Goal: Task Accomplishment & Management: Complete application form

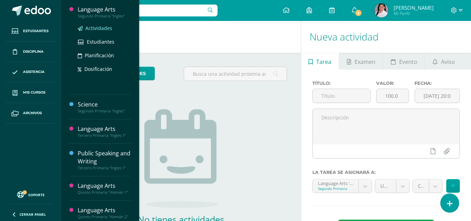
click at [101, 28] on span "Actividades" at bounding box center [98, 28] width 27 height 7
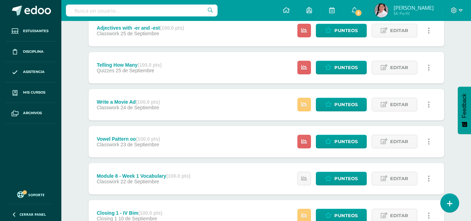
scroll to position [247, 0]
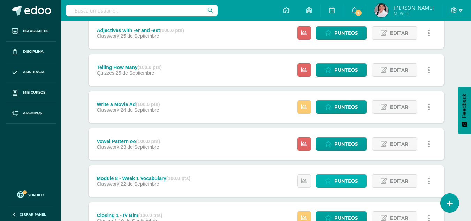
click at [343, 180] on span "Punteos" at bounding box center [345, 180] width 23 height 13
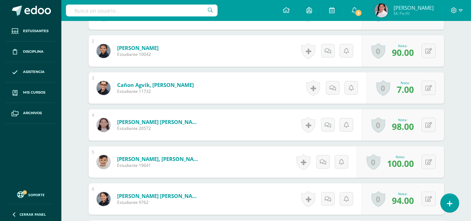
scroll to position [243, 0]
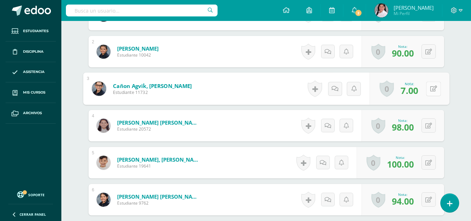
click at [429, 87] on button at bounding box center [433, 88] width 15 height 15
type input "70"
click at [416, 92] on icon at bounding box center [415, 91] width 6 height 6
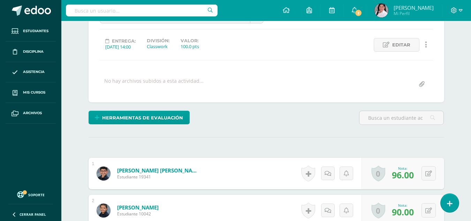
scroll to position [0, 0]
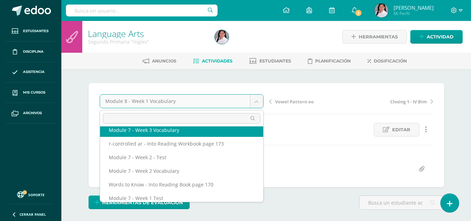
scroll to position [152, 0]
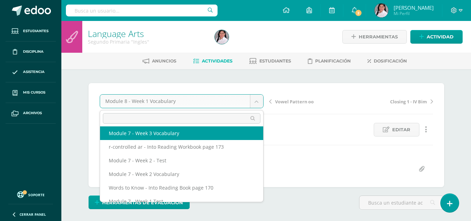
click at [159, 119] on input "text" at bounding box center [182, 118] width 158 height 10
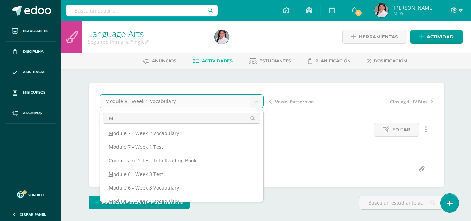
scroll to position [0, 0]
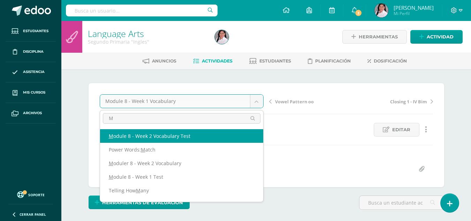
click at [159, 119] on input "M" at bounding box center [182, 118] width 158 height 10
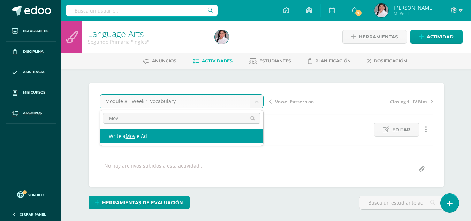
type input "Mov"
select select "/dashboard/teacher/grade-activity/238352/"
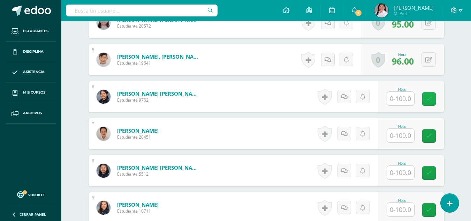
scroll to position [347, 0]
click at [408, 94] on input "text" at bounding box center [400, 98] width 27 height 14
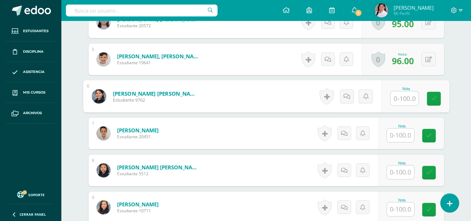
scroll to position [347, 0]
type input "100"
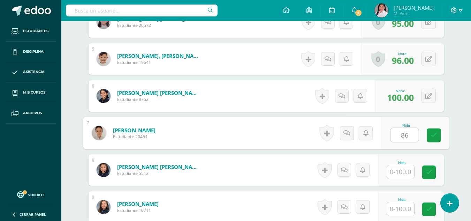
type input "86"
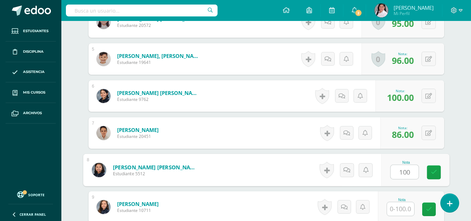
type input "100"
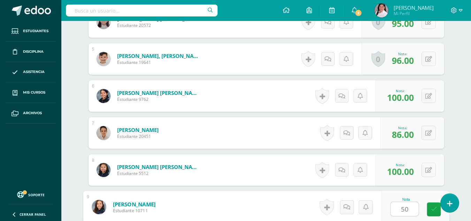
type input "50"
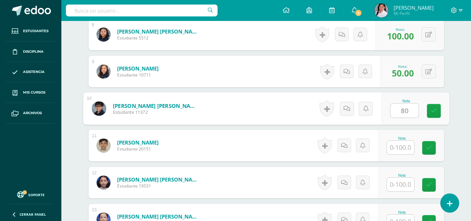
type input "80"
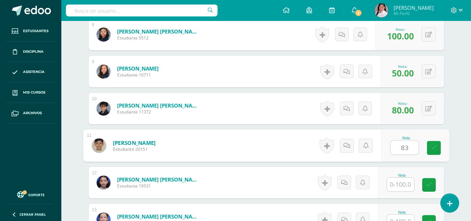
type input "83"
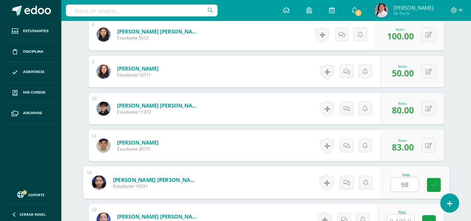
type input "98"
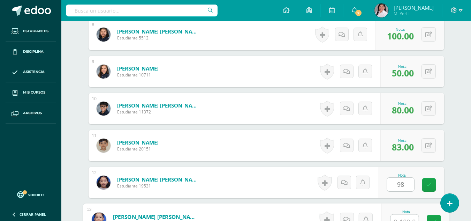
scroll to position [490, 0]
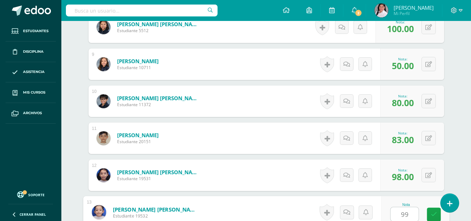
type input "99"
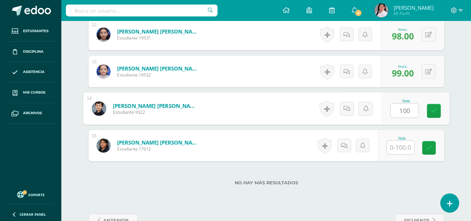
type input "100"
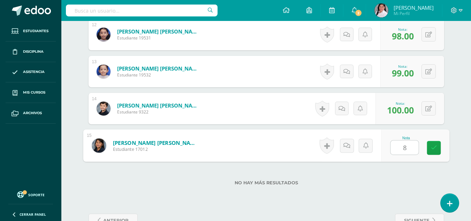
type input "89"
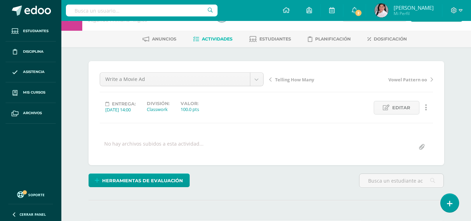
scroll to position [0, 0]
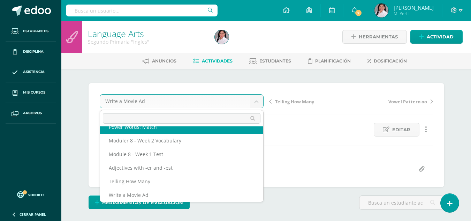
scroll to position [16, 0]
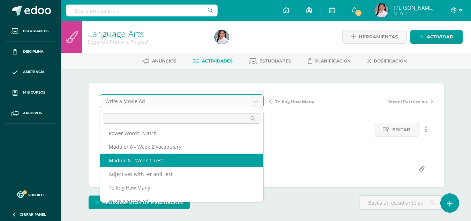
select select "/dashboard/teacher/grade-activity/238353/"
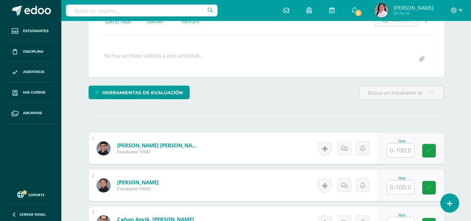
scroll to position [110, 0]
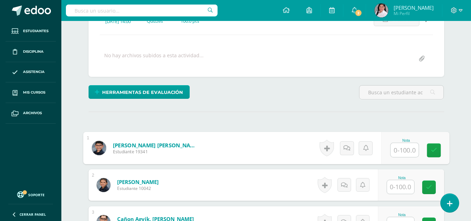
click at [398, 148] on input "text" at bounding box center [405, 150] width 28 height 14
type input "42"
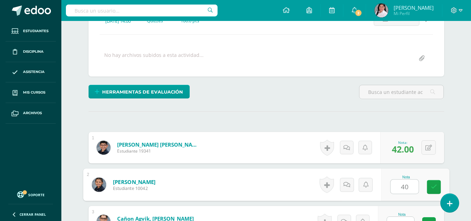
type input "40"
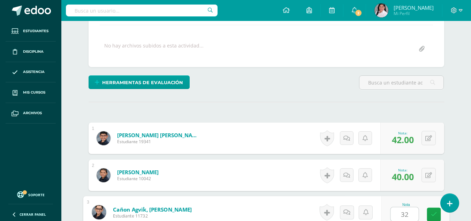
type input "32"
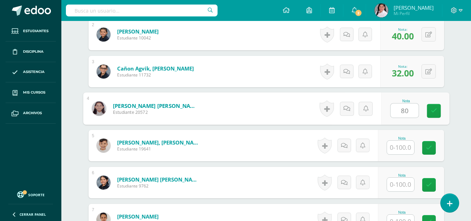
type input "80"
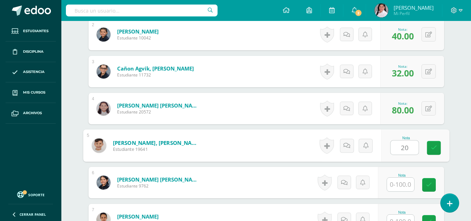
type input "20"
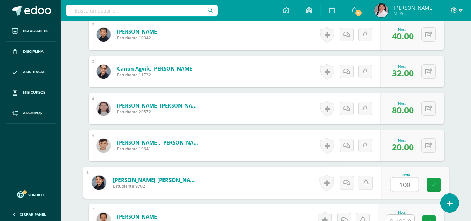
type input "100"
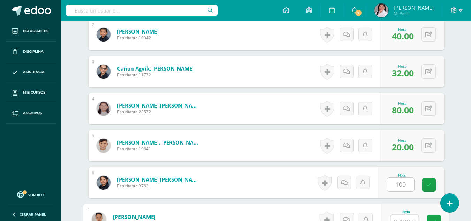
scroll to position [268, 0]
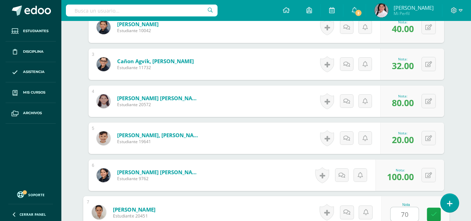
type input "70"
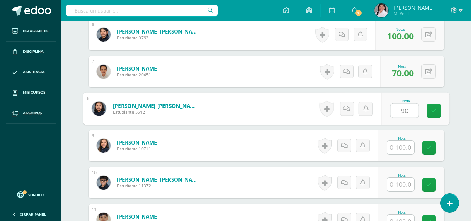
type input "90"
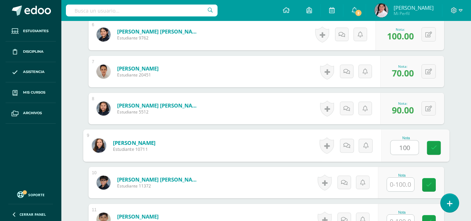
type input "100"
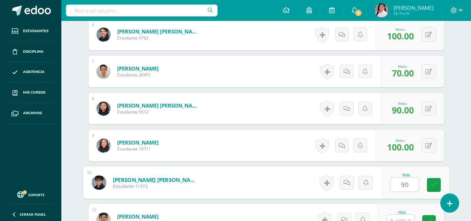
type input "90"
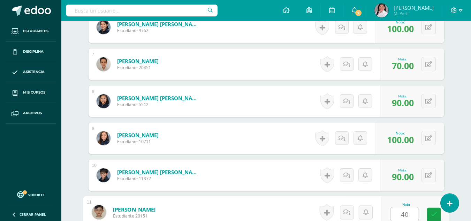
type input "40"
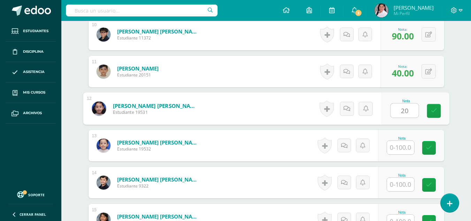
type input "2"
type input "100"
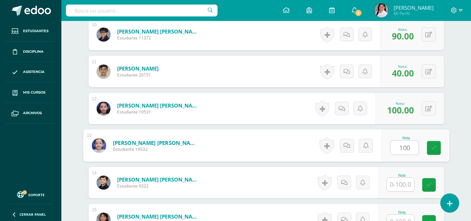
type input "100"
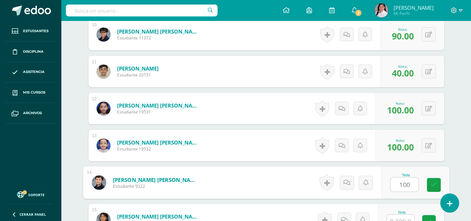
type input "100"
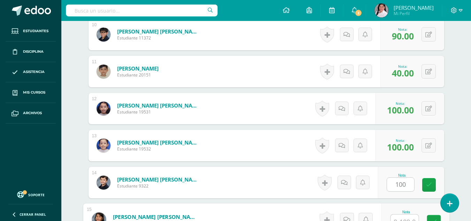
scroll to position [564, 0]
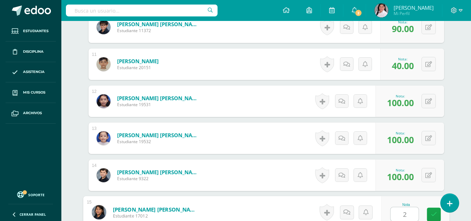
type input "20"
click at [430, 212] on icon at bounding box center [433, 212] width 7 height 6
type input "22"
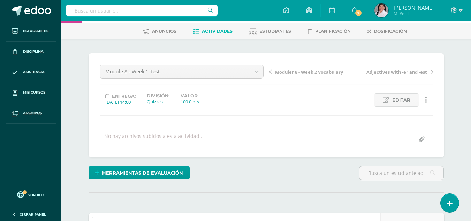
scroll to position [0, 0]
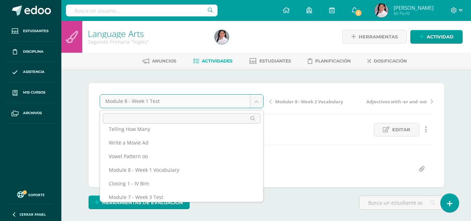
scroll to position [75, 0]
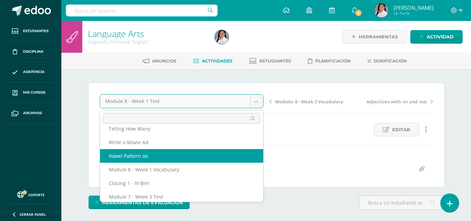
select select "/dashboard/teacher/grade-activity/238354/"
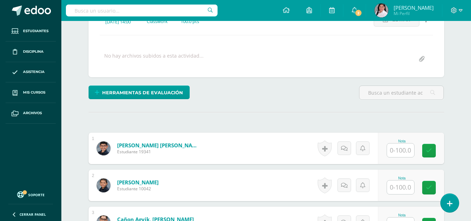
scroll to position [110, 0]
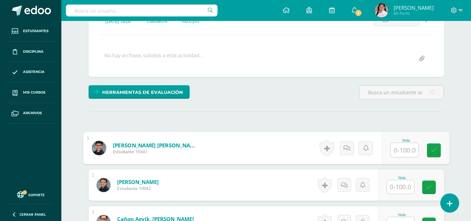
click at [391, 149] on input "text" at bounding box center [405, 150] width 28 height 14
type input "100"
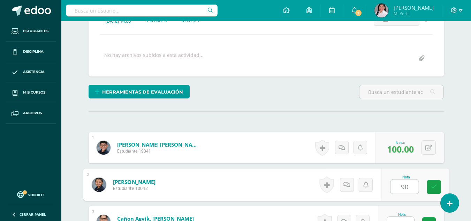
type input "90"
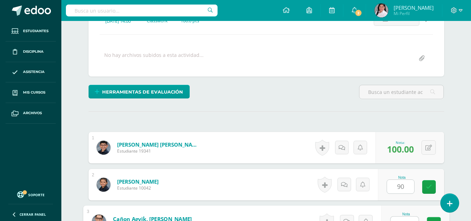
scroll to position [120, 0]
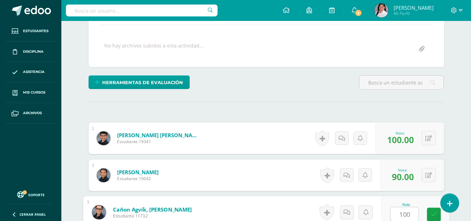
type input "100"
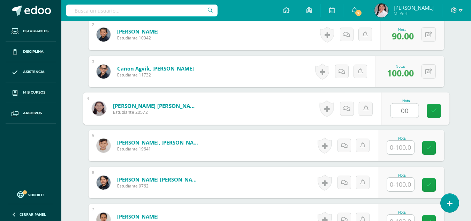
type input "0"
type input "100"
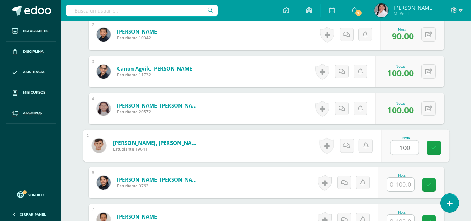
type input "100"
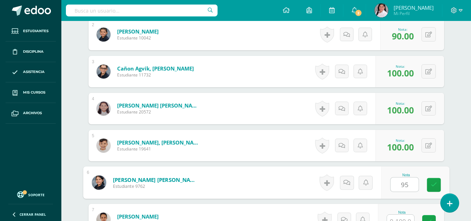
type input "95"
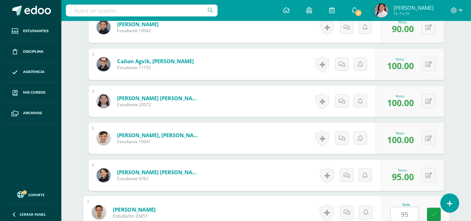
type input "95"
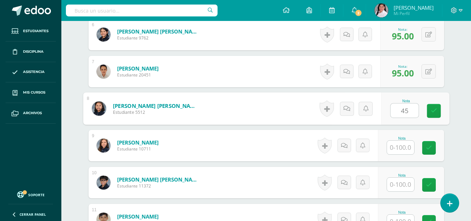
type input "45"
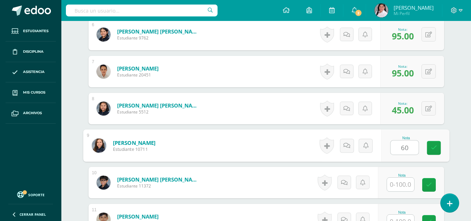
type input "60"
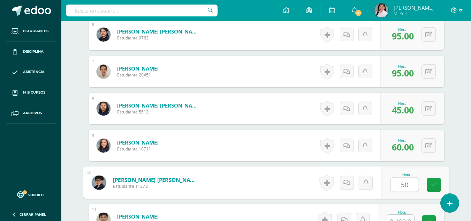
type input "50"
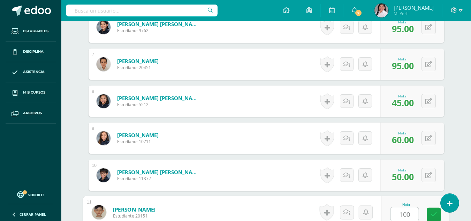
type input "100"
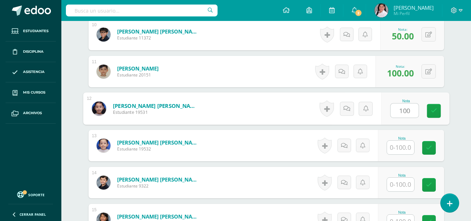
type input "100"
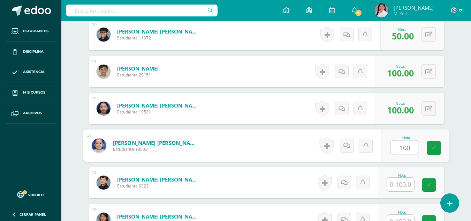
type input "100"
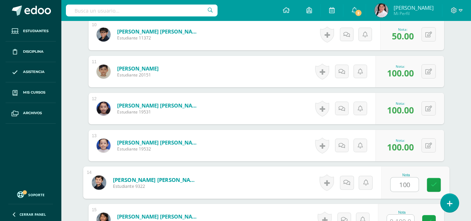
type input "100"
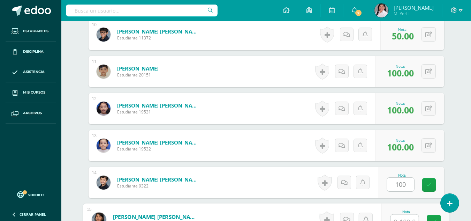
scroll to position [564, 0]
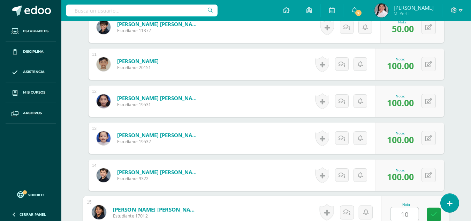
type input "100"
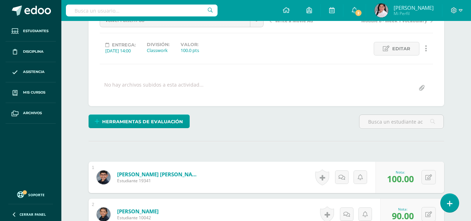
scroll to position [0, 0]
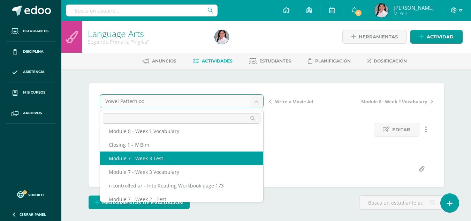
scroll to position [112, 0]
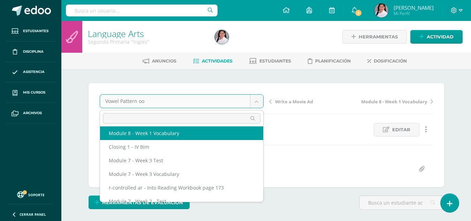
click at [165, 121] on input "text" at bounding box center [182, 118] width 158 height 10
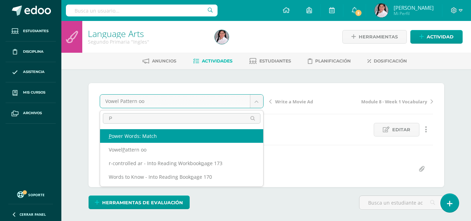
scroll to position [0, 0]
type input "Po"
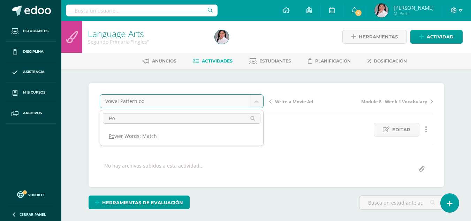
click at [150, 145] on ul "Po wer Words: Match" at bounding box center [181, 135] width 163 height 19
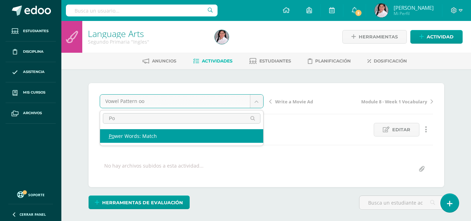
select select "/dashboard/teacher/grade-activity/238355/"
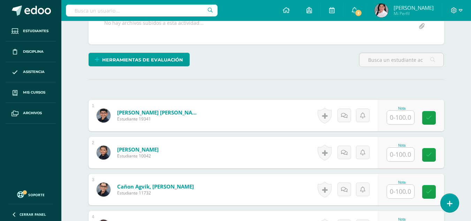
scroll to position [143, 0]
click at [393, 116] on input "text" at bounding box center [400, 117] width 27 height 14
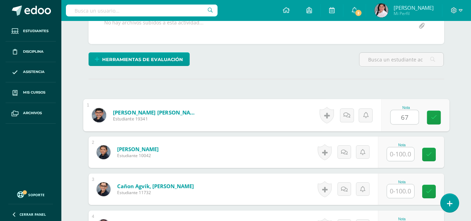
type input "67"
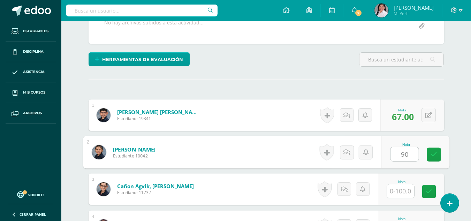
type input "90"
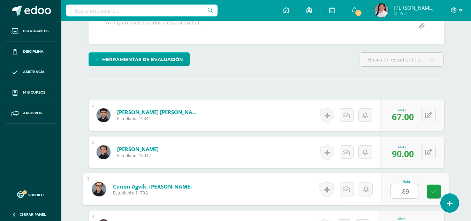
type input ".89"
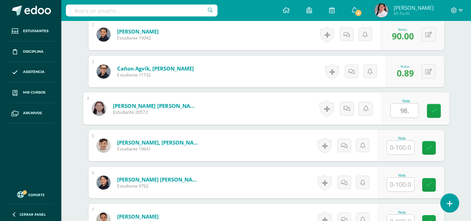
type input "98."
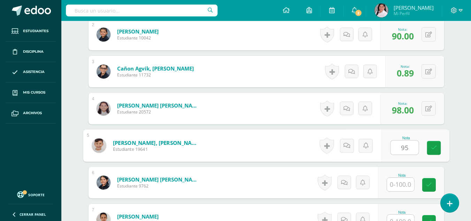
type input "95"
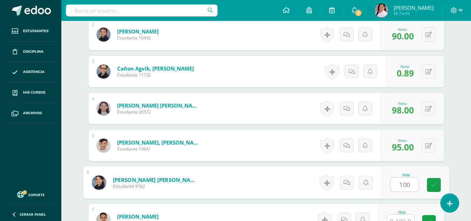
type input "100"
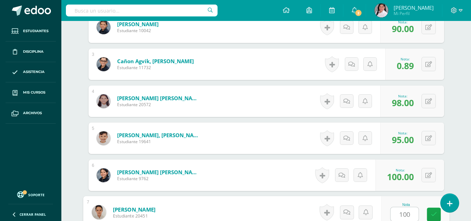
type input "100"
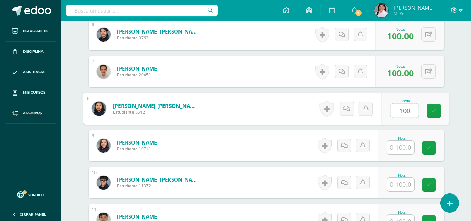
type input "100"
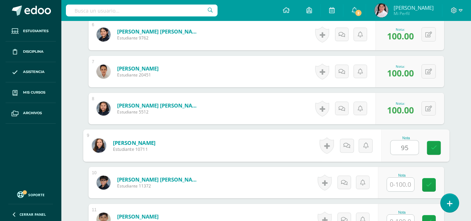
type input "95"
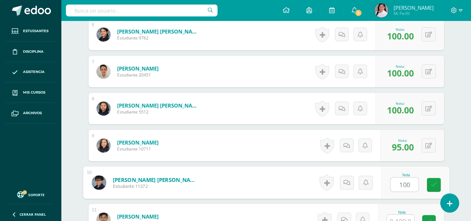
type input "100"
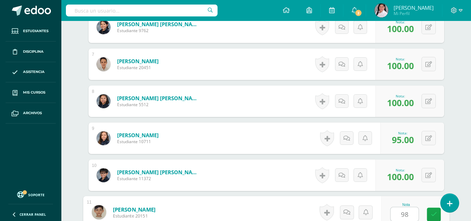
type input "98"
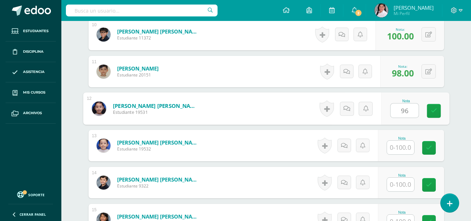
type input "96"
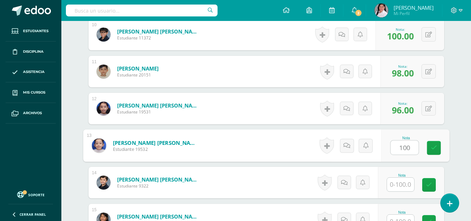
type input "100"
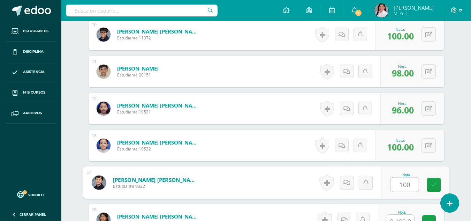
type input "100"
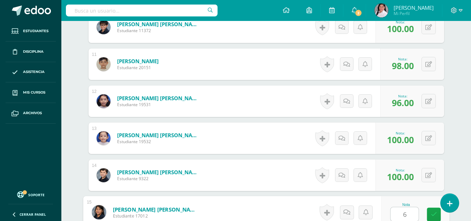
type input "67"
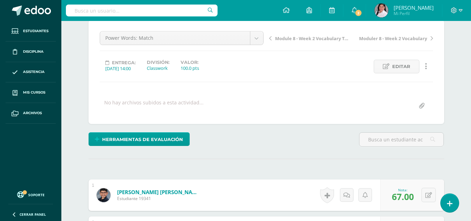
scroll to position [63, 0]
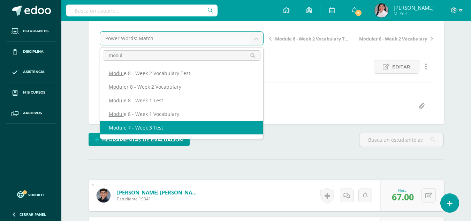
type input "modul"
select select "/dashboard/teacher/grade-activity/235000/"
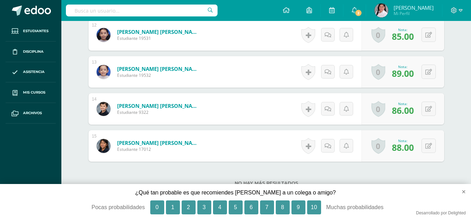
scroll to position [650, 0]
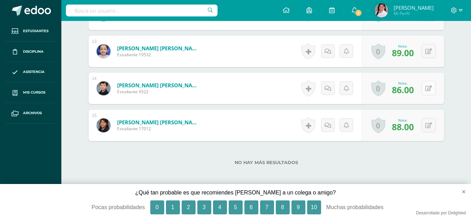
click at [429, 89] on button at bounding box center [429, 88] width 14 height 14
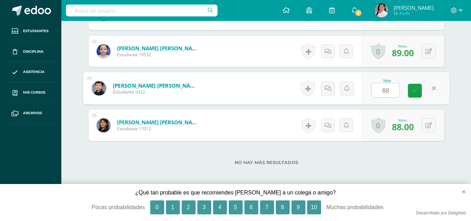
type input "88"
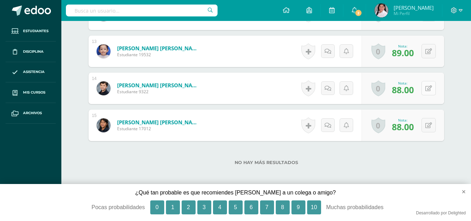
click at [427, 90] on form "Urbina Sandoval, Rodrigo Alexander Estudiante 9322 Nota 88.00 0 Logros Logros o…" at bounding box center [267, 88] width 356 height 31
click at [427, 90] on button at bounding box center [433, 88] width 15 height 15
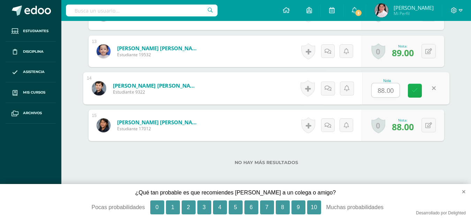
click at [420, 92] on link at bounding box center [415, 91] width 14 height 14
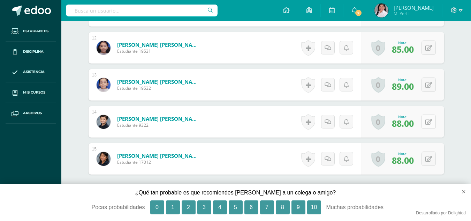
scroll to position [617, 0]
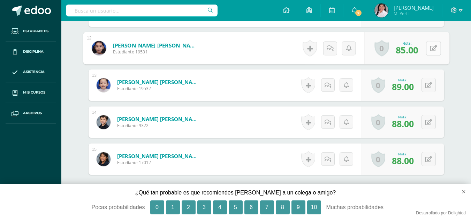
click at [428, 52] on button at bounding box center [433, 48] width 15 height 15
type input "87"
click at [418, 52] on link at bounding box center [415, 51] width 14 height 14
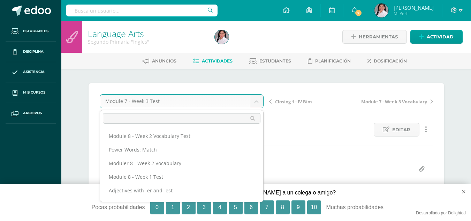
scroll to position [77, 0]
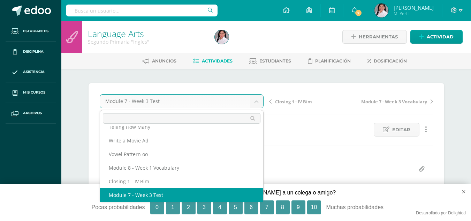
click at [193, 116] on input "text" at bounding box center [182, 118] width 158 height 10
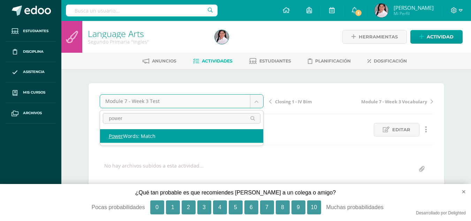
type input "power"
select select "/dashboard/teacher/grade-activity/238355/"
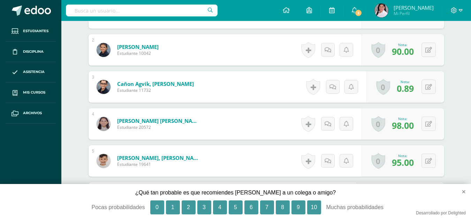
scroll to position [246, 0]
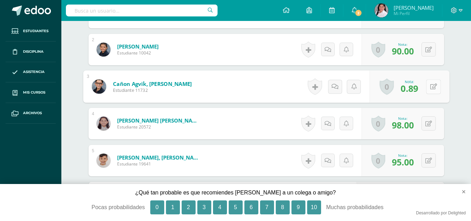
click at [426, 88] on button at bounding box center [433, 86] width 15 height 15
type input "89"
click at [418, 88] on link at bounding box center [415, 89] width 14 height 14
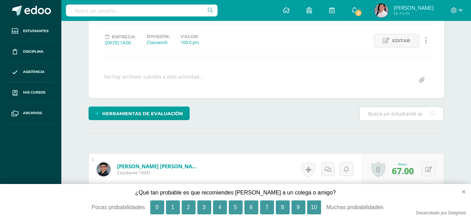
scroll to position [0, 0]
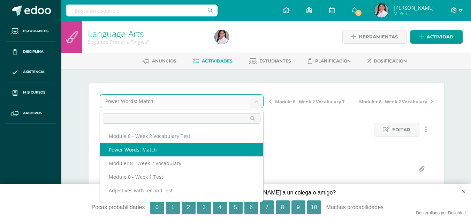
click at [203, 117] on input "text" at bounding box center [182, 118] width 158 height 10
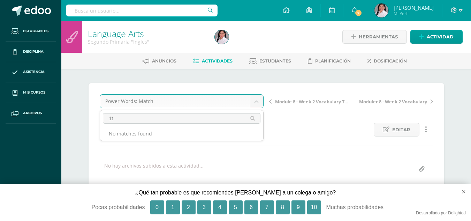
type input "1"
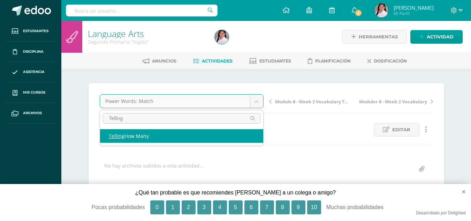
type input "Telling"
select select "/dashboard/teacher/grade-activity/238356/"
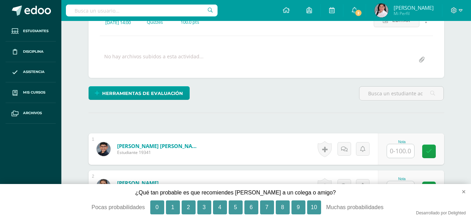
scroll to position [110, 0]
click at [403, 152] on input "text" at bounding box center [400, 151] width 27 height 14
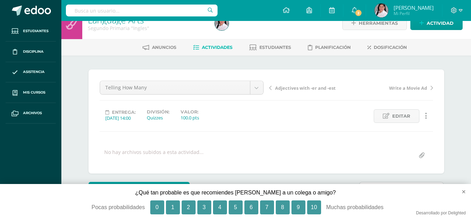
scroll to position [12, 0]
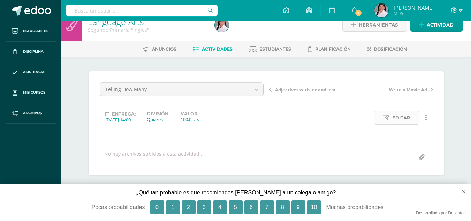
click at [407, 121] on span "Editar" at bounding box center [401, 117] width 18 height 13
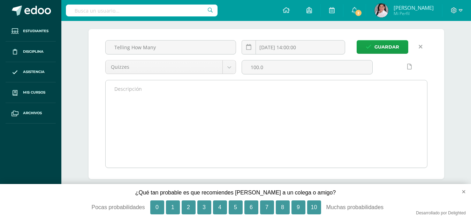
scroll to position [55, 0]
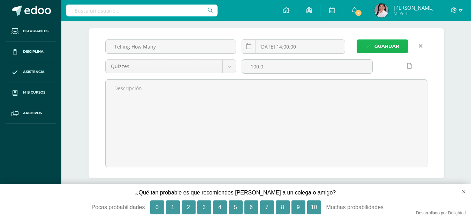
click at [377, 45] on span "Guardar" at bounding box center [387, 46] width 25 height 13
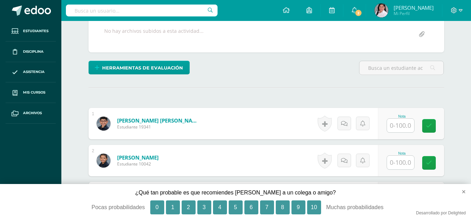
scroll to position [136, 0]
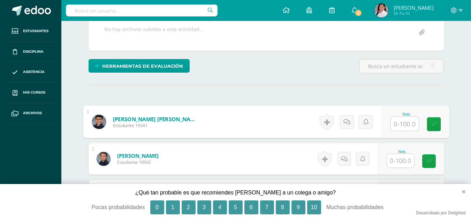
click at [397, 126] on input "text" at bounding box center [405, 124] width 28 height 14
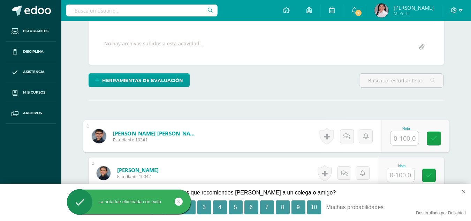
scroll to position [122, 0]
click at [406, 138] on input "text" at bounding box center [405, 138] width 28 height 14
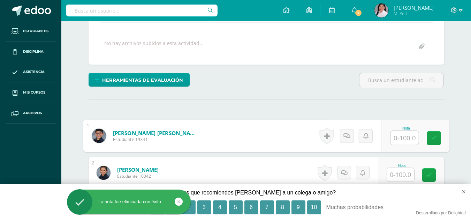
click at [406, 138] on input "text" at bounding box center [405, 138] width 28 height 14
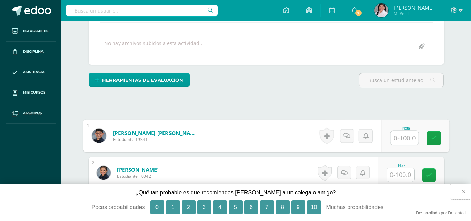
click at [465, 189] on button "×" at bounding box center [461, 191] width 21 height 15
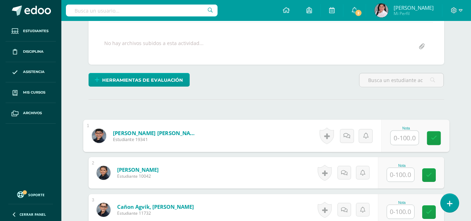
click at [393, 137] on input "text" at bounding box center [405, 138] width 28 height 14
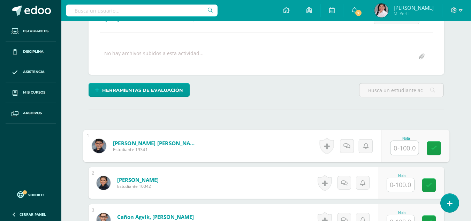
scroll to position [111, 0]
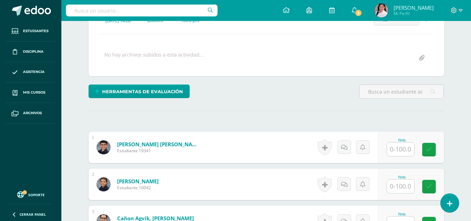
click at [393, 137] on div "Nota" at bounding box center [411, 146] width 66 height 31
click at [397, 142] on input "text" at bounding box center [400, 149] width 27 height 14
type input "60"
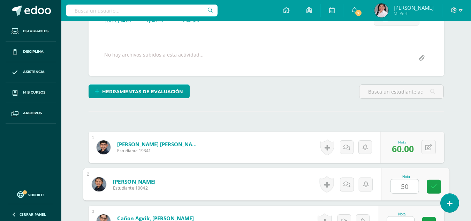
type input "50"
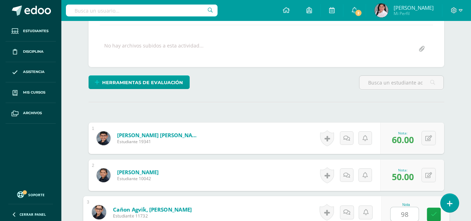
type input "98"
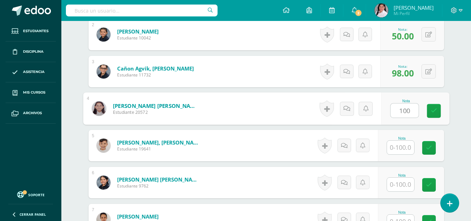
type input "100"
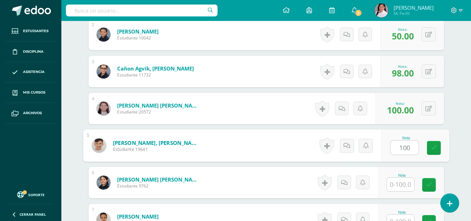
type input "100"
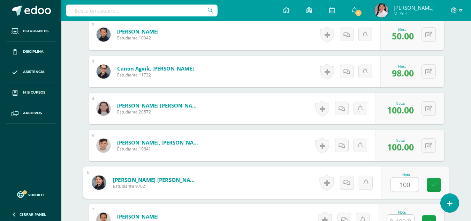
type input "100"
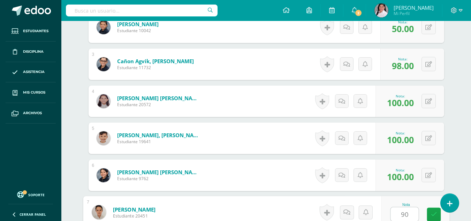
type input "90"
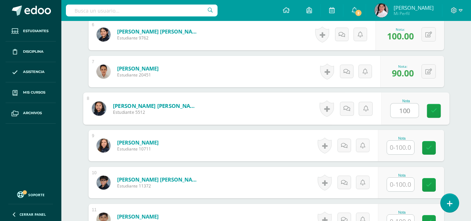
type input "100"
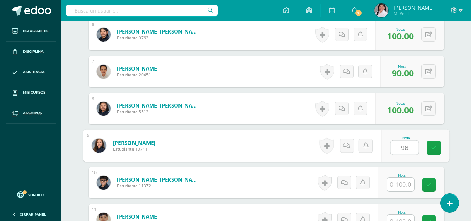
type input "98"
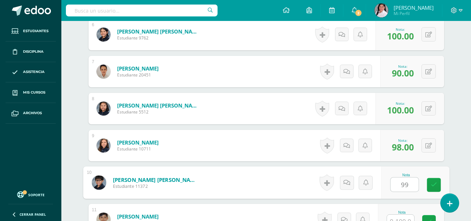
type input "99"
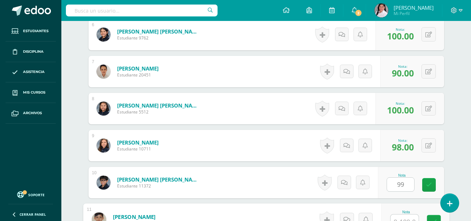
scroll to position [416, 0]
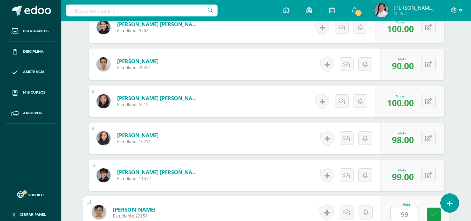
type input "99"
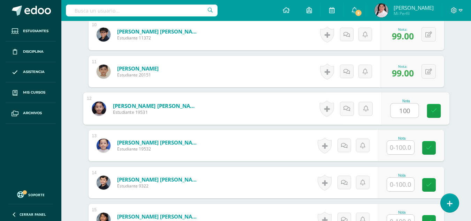
type input "100"
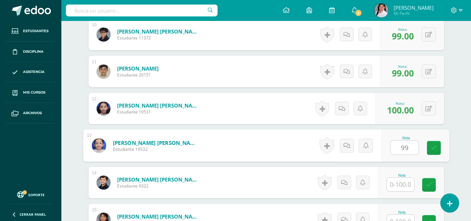
type input "99"
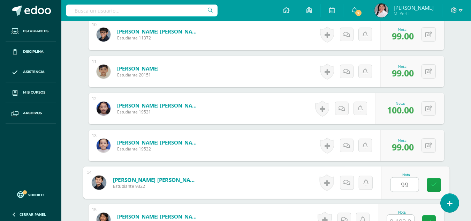
type input "99"
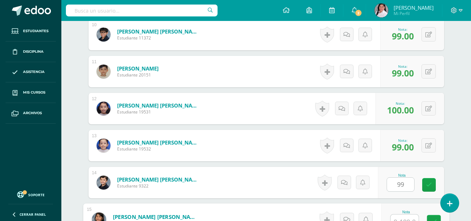
scroll to position [564, 0]
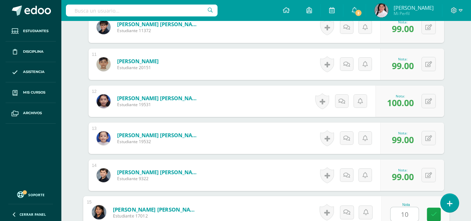
type input "100"
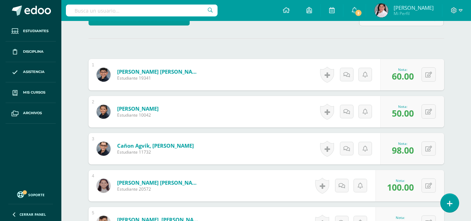
scroll to position [0, 0]
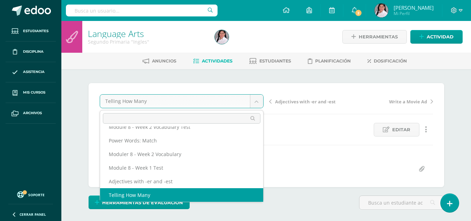
click at [201, 117] on input "text" at bounding box center [182, 118] width 158 height 10
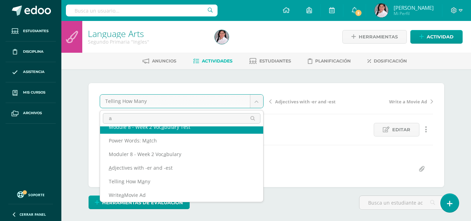
scroll to position [0, 0]
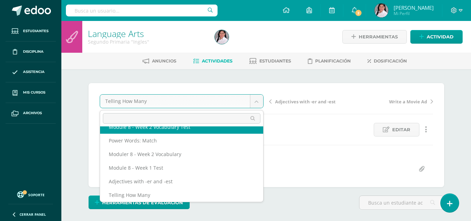
scroll to position [0, 0]
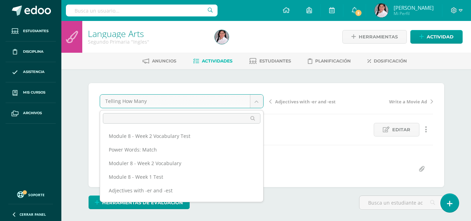
click at [171, 116] on input "text" at bounding box center [182, 118] width 158 height 10
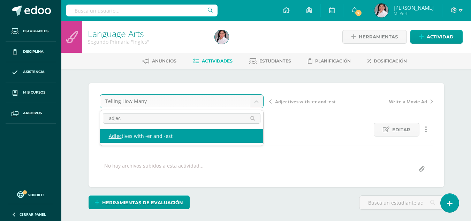
type input "adjec"
select select "/dashboard/teacher/grade-activity/238357/"
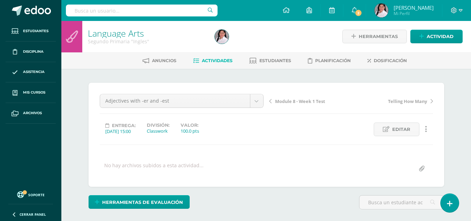
scroll to position [1, 0]
drag, startPoint x: 333, startPoint y: 150, endPoint x: 267, endPoint y: 195, distance: 80.3
click at [267, 195] on div "Herramientas de evaluación Lista de cotejo Escala de valoración Puntos Extra Su…" at bounding box center [266, 205] width 361 height 20
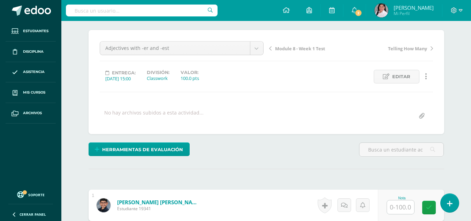
scroll to position [53, 0]
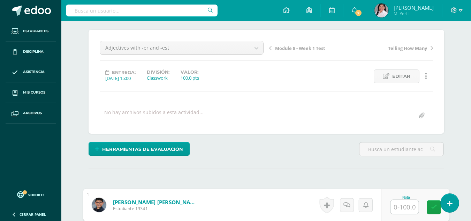
click at [398, 209] on input "text" at bounding box center [405, 207] width 28 height 14
type input "60"
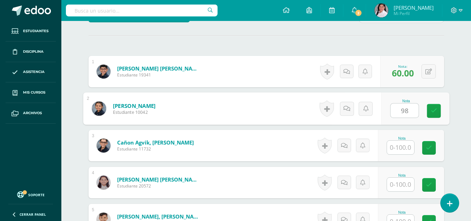
type input "98"
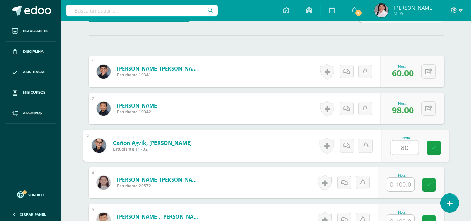
type input "80"
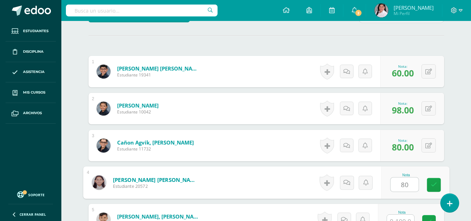
type input "80"
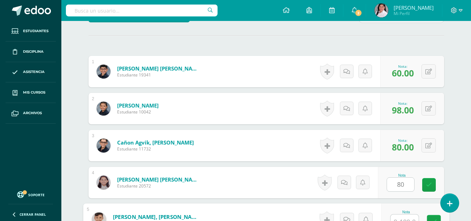
scroll to position [194, 0]
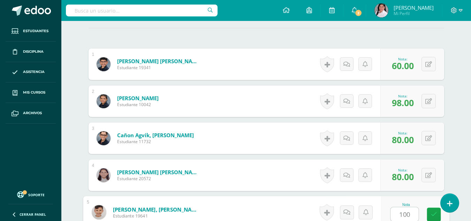
type input "100"
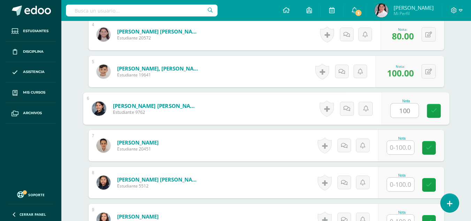
type input "100"
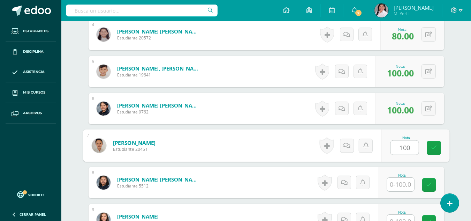
type input "100"
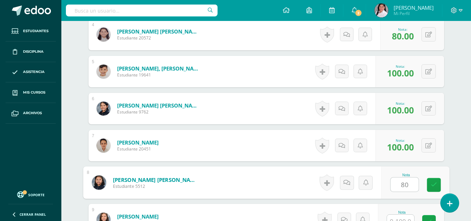
type input "80"
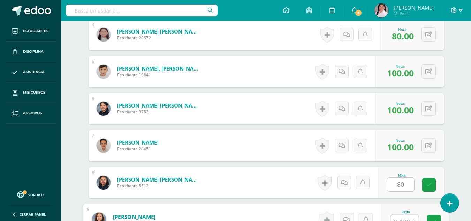
scroll to position [342, 0]
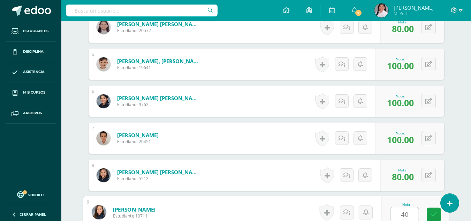
type input "40"
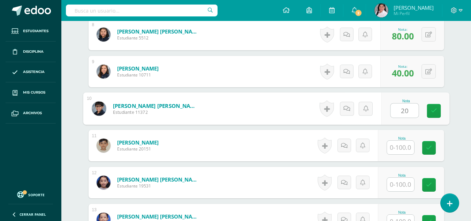
type input "20"
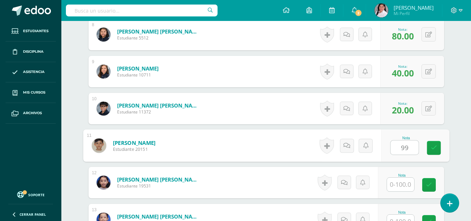
type input "99"
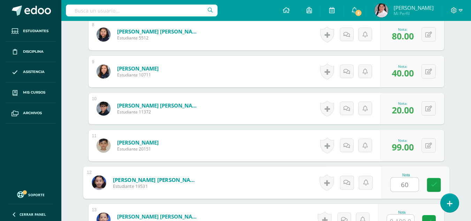
type input "60"
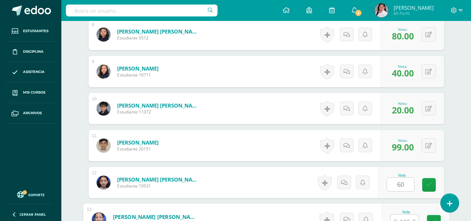
scroll to position [490, 0]
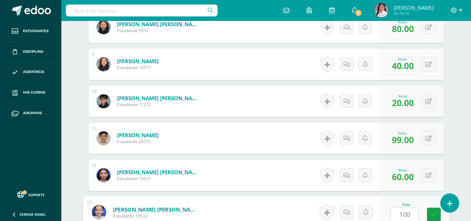
type input "100"
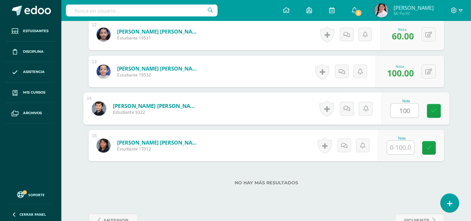
type input "100"
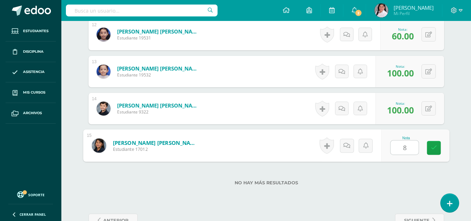
type input "80"
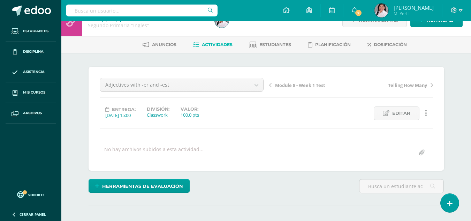
scroll to position [0, 0]
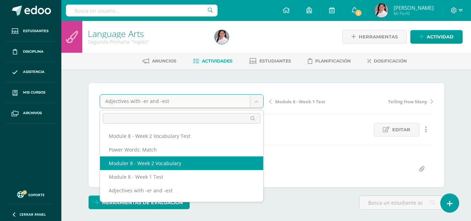
select select "/dashboard/teacher/grade-activity/238358/"
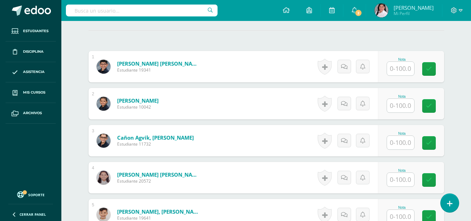
scroll to position [192, 0]
click at [399, 72] on input "text" at bounding box center [400, 68] width 27 height 14
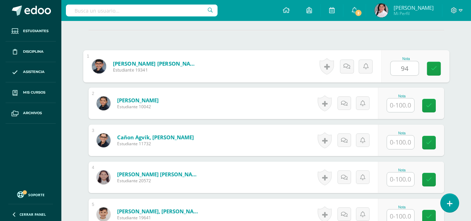
type input "94"
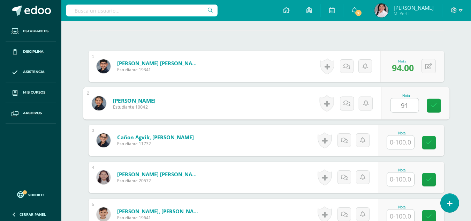
type input "91"
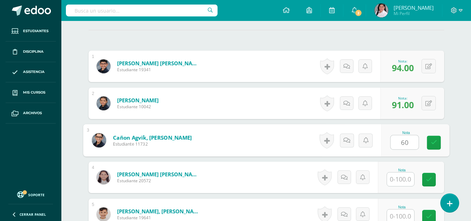
type input "60"
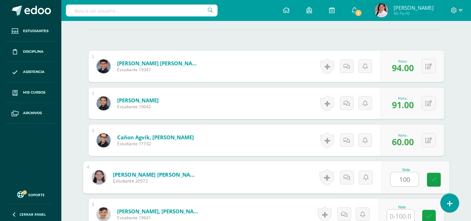
type input "100"
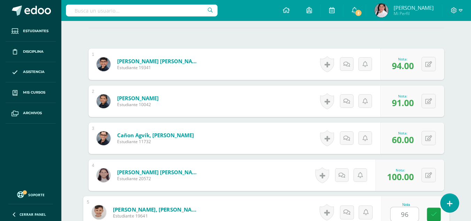
type input "96"
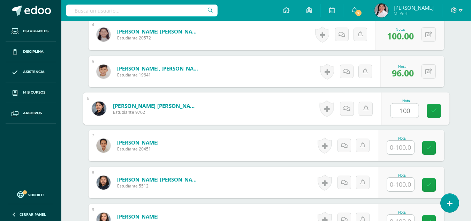
type input "100"
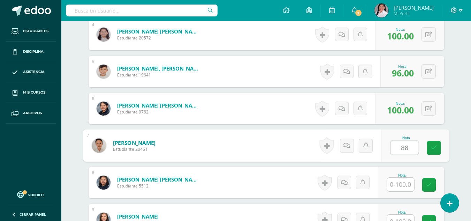
type input "88"
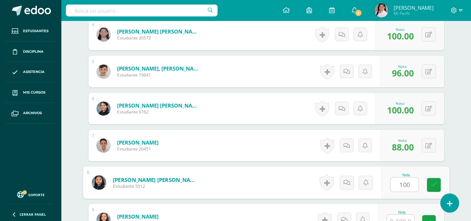
type input "100"
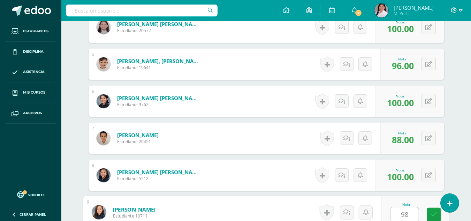
type input "98"
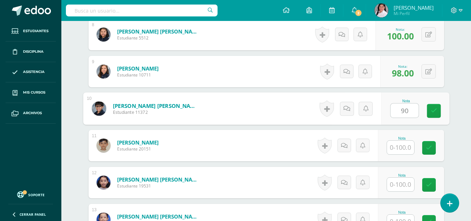
type input "90"
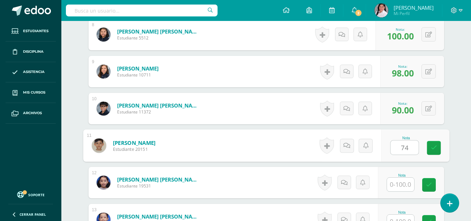
type input "74"
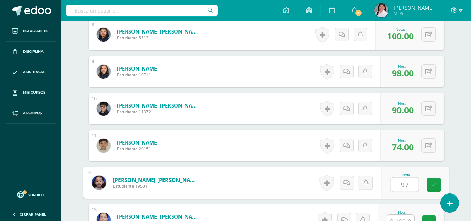
type input "97"
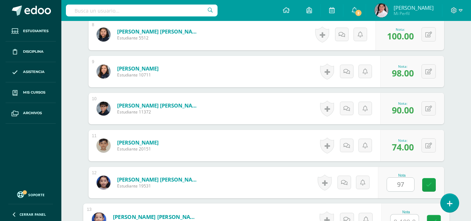
scroll to position [490, 0]
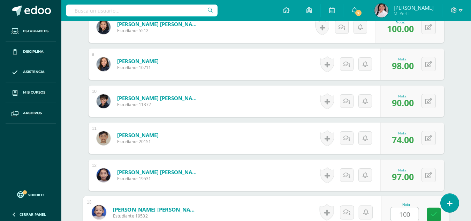
type input "100"
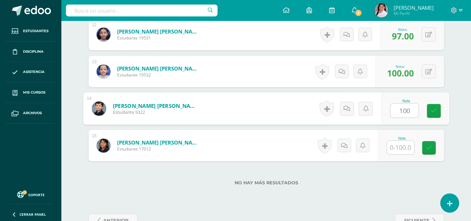
type input "100"
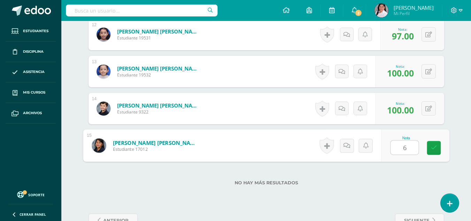
type input "66"
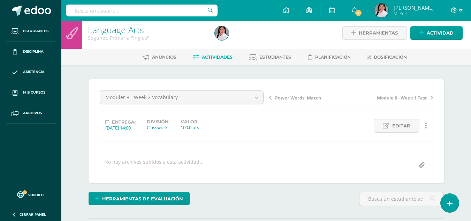
scroll to position [0, 0]
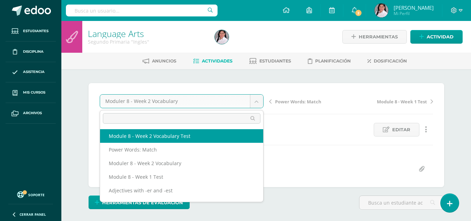
select select "/dashboard/teacher/grade-activity/238359/"
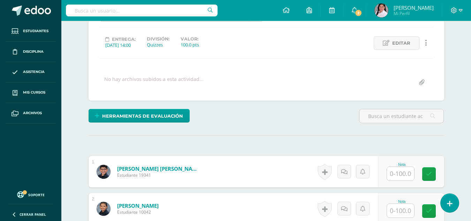
scroll to position [87, 0]
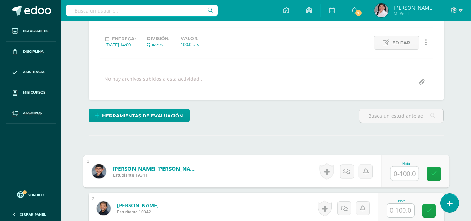
click at [403, 173] on input "text" at bounding box center [405, 173] width 28 height 14
type input "100"
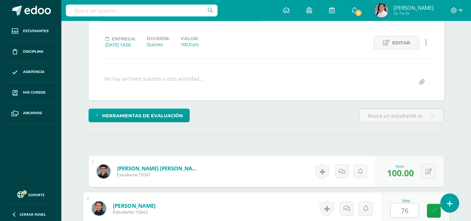
type input "76"
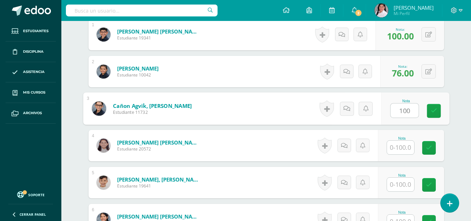
type input "100"
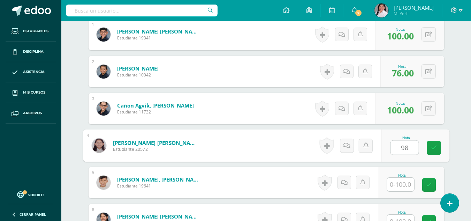
type input "98"
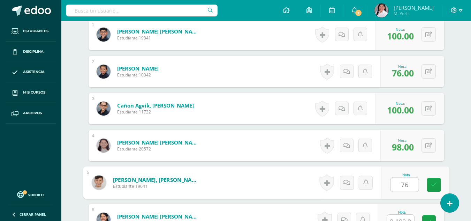
type input "76"
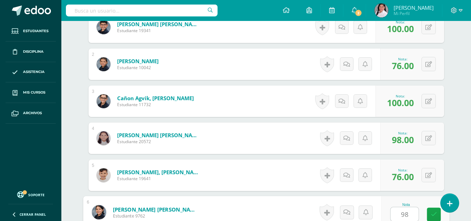
type input "98"
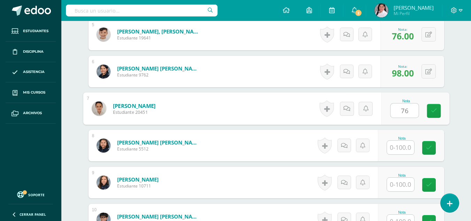
type input "76"
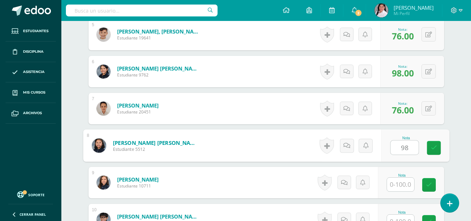
type input "98"
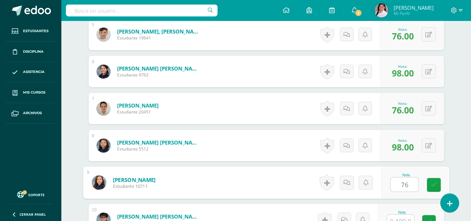
type input "76"
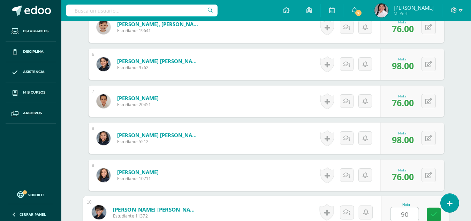
type input "90"
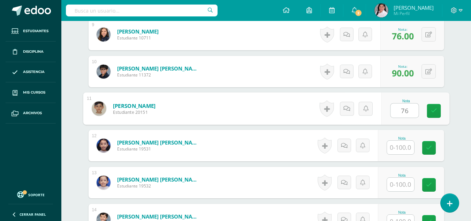
type input "76"
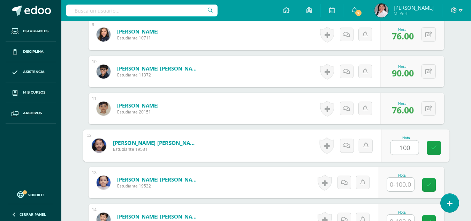
type input "100"
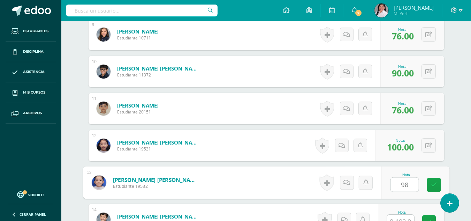
type input "98"
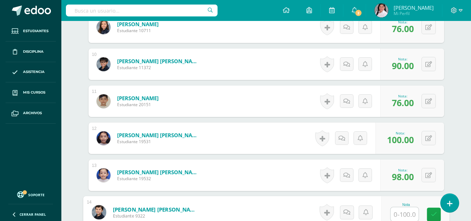
scroll to position [545, 0]
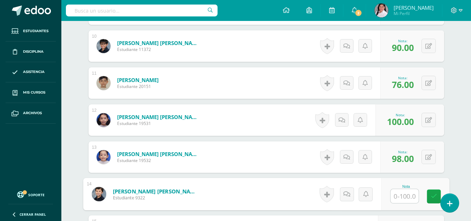
click at [405, 194] on input "text" at bounding box center [405, 196] width 28 height 14
type input "100"
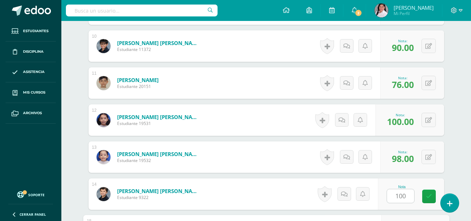
scroll to position [650, 0]
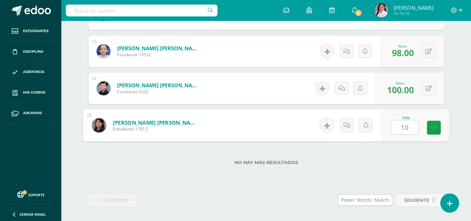
type input "100"
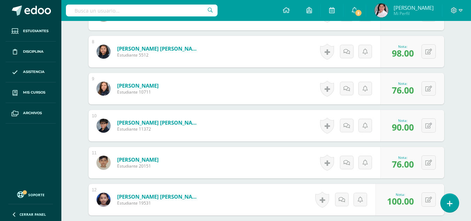
scroll to position [0, 0]
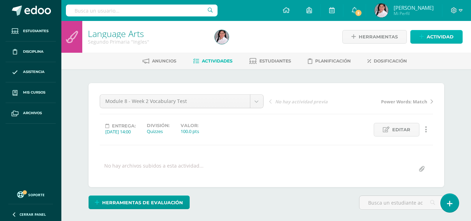
click at [443, 31] on span "Actividad" at bounding box center [440, 36] width 27 height 13
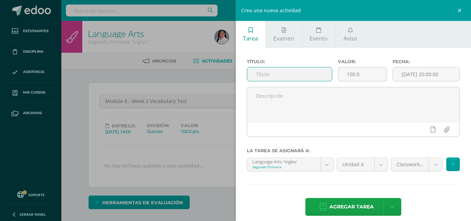
click at [263, 73] on input "text" at bounding box center [289, 74] width 85 height 14
type input "Notebook's Rubric"
click at [410, 74] on input "[DATE] 20:00:00" at bounding box center [426, 74] width 67 height 14
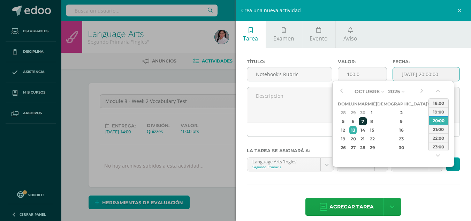
click at [367, 118] on div "7" at bounding box center [363, 121] width 8 height 8
click at [437, 90] on button "button" at bounding box center [438, 92] width 7 height 10
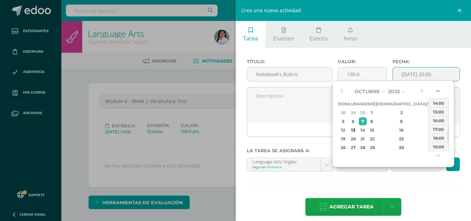
click at [437, 90] on button "button" at bounding box center [438, 92] width 7 height 10
click at [436, 119] on div "14:00" at bounding box center [439, 120] width 20 height 9
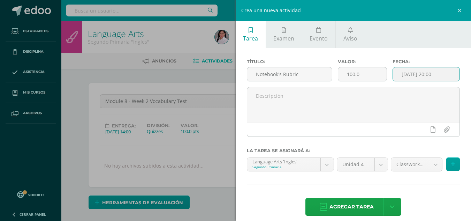
type input "2025-10-07 14:00"
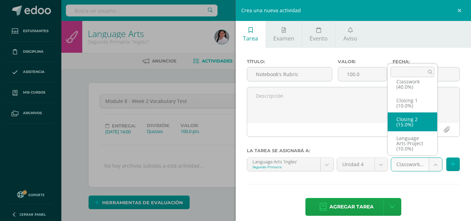
scroll to position [54, 0]
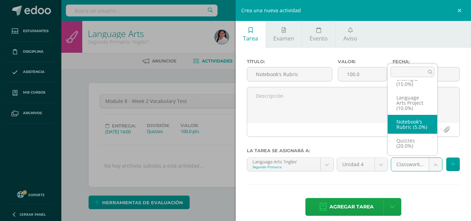
select select "234085"
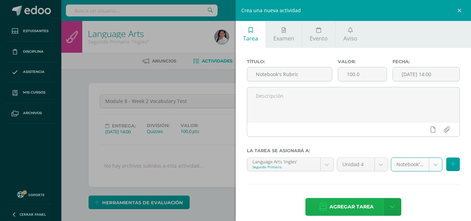
click at [363, 209] on span "Agregar tarea" at bounding box center [352, 206] width 44 height 17
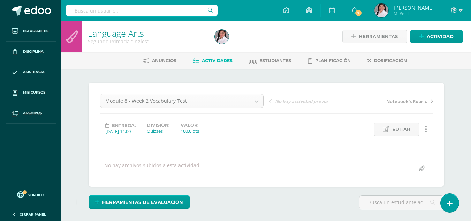
scroll to position [1, 0]
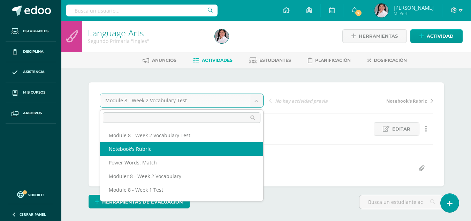
select select "/dashboard/teacher/grade-activity/238401/"
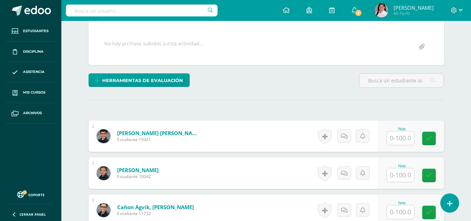
scroll to position [122, 0]
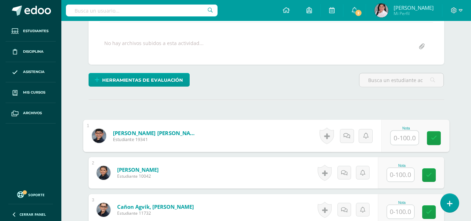
click at [406, 136] on input "text" at bounding box center [405, 138] width 28 height 14
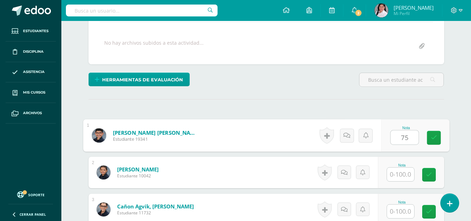
type input "75"
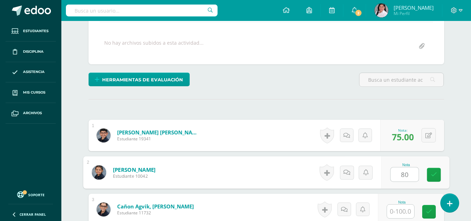
type input "80"
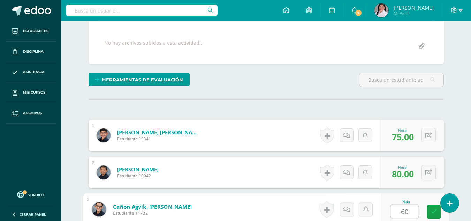
type input "60"
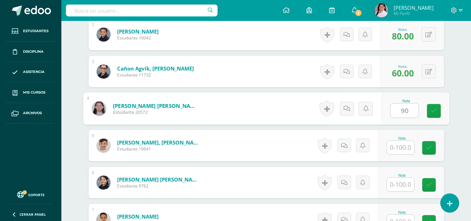
type input "90"
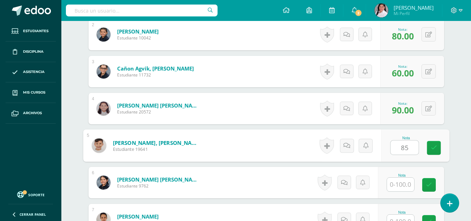
type input "85"
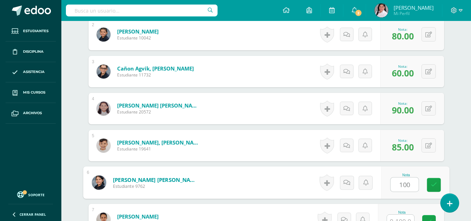
type input "100"
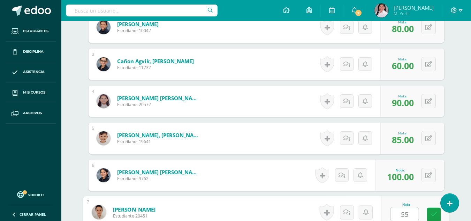
type input "55"
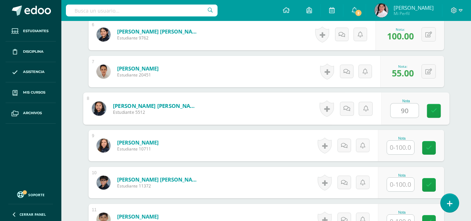
type input "90"
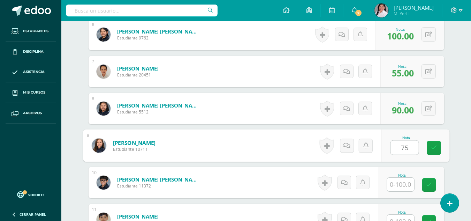
type input "75"
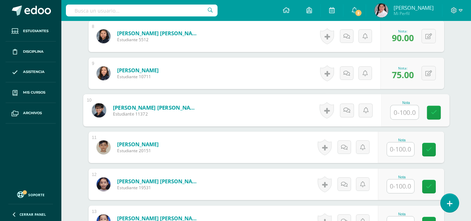
scroll to position [482, 0]
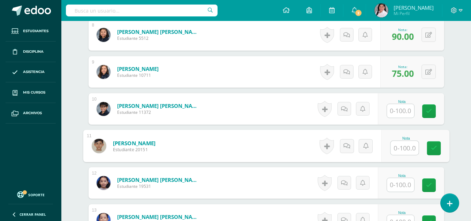
click at [401, 150] on input "text" at bounding box center [405, 148] width 28 height 14
type input "65"
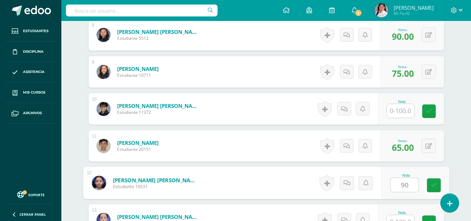
type input "90"
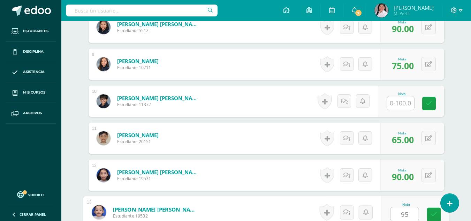
type input "95"
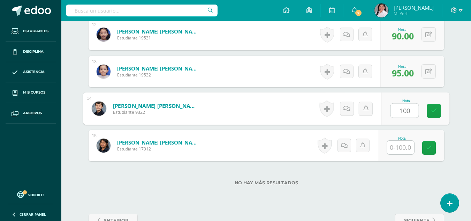
type input "100"
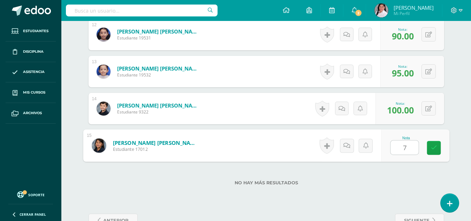
type input "70"
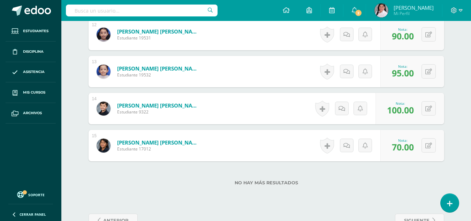
scroll to position [650, 0]
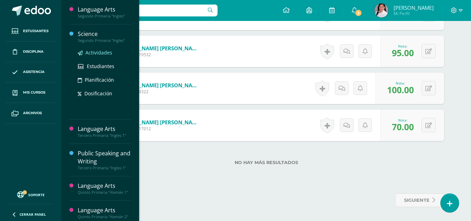
click at [88, 53] on span "Actividades" at bounding box center [98, 52] width 27 height 7
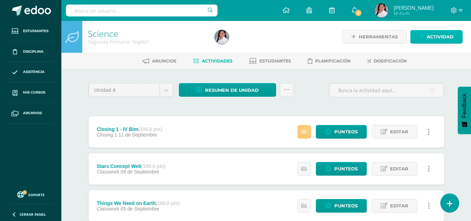
click at [428, 38] on span "Actividad" at bounding box center [440, 36] width 27 height 13
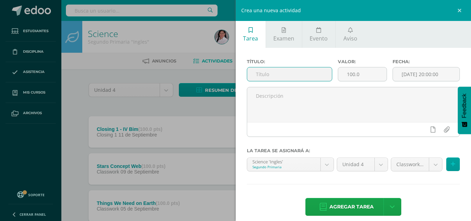
click at [290, 80] on input "text" at bounding box center [289, 74] width 85 height 14
type input "Moon's Science Project"
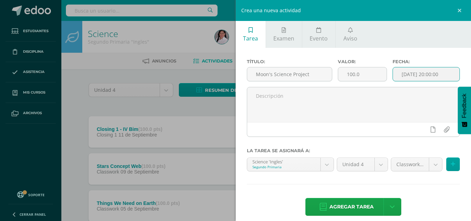
click at [423, 76] on input "[DATE] 20:00:00" at bounding box center [426, 74] width 67 height 14
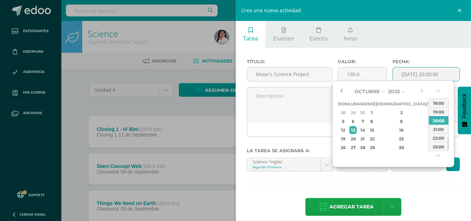
click at [342, 92] on button "button" at bounding box center [341, 91] width 7 height 10
click at [428, 137] on div "26" at bounding box center [431, 139] width 6 height 8
click at [437, 91] on button "button" at bounding box center [438, 92] width 7 height 10
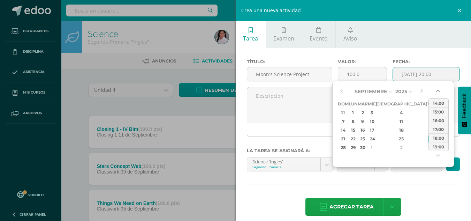
click at [437, 91] on button "button" at bounding box center [438, 92] width 7 height 10
click at [437, 100] on div "14:00" at bounding box center [439, 102] width 20 height 9
type input "2025-09-26 14:00"
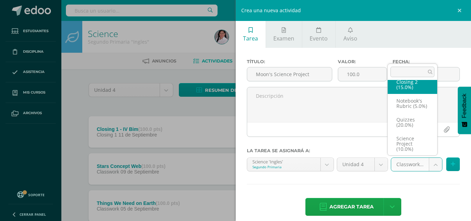
scroll to position [54, 0]
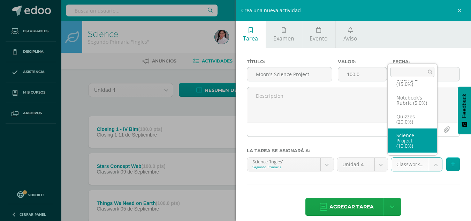
select select "235005"
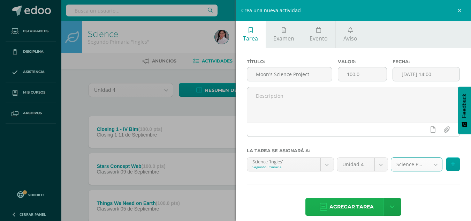
click at [356, 205] on span "Agregar tarea" at bounding box center [352, 206] width 44 height 17
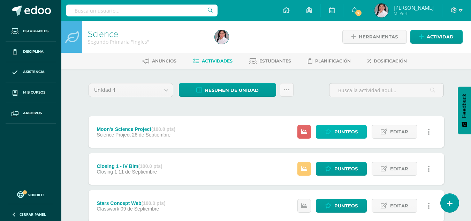
click at [350, 135] on span "Punteos" at bounding box center [345, 131] width 23 height 13
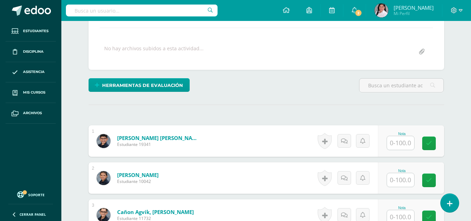
scroll to position [118, 0]
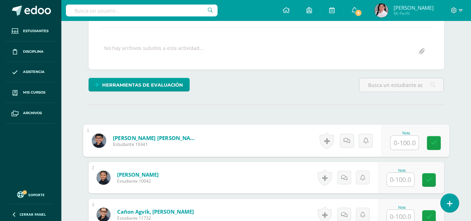
click at [404, 143] on input "text" at bounding box center [405, 143] width 28 height 14
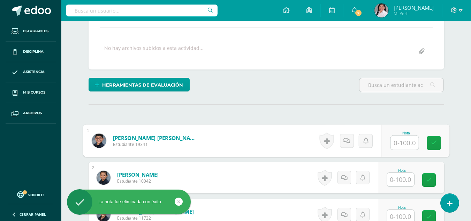
click at [404, 143] on input "text" at bounding box center [405, 143] width 28 height 14
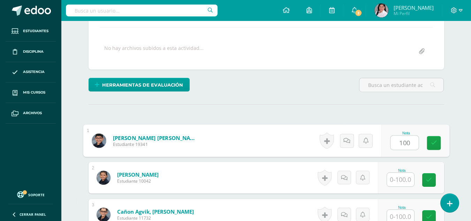
type input "100"
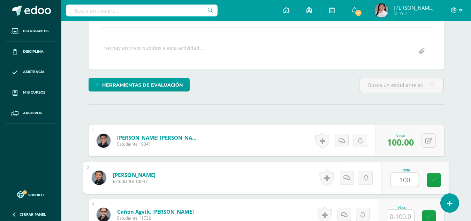
type input "100"
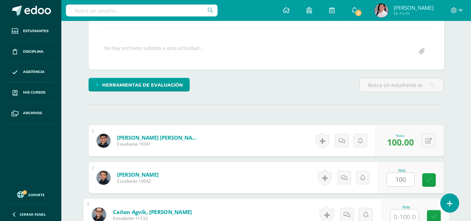
scroll to position [120, 0]
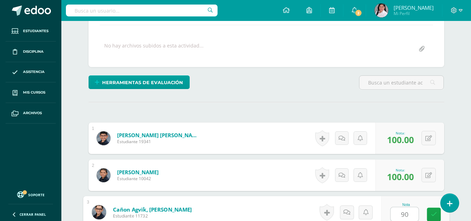
type input "90"
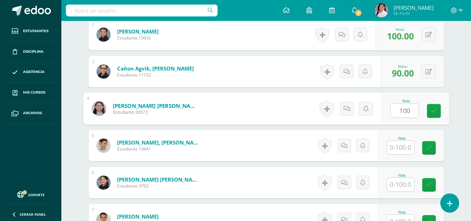
type input "100"
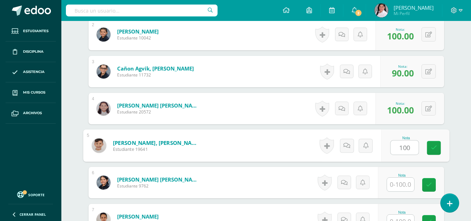
type input "100"
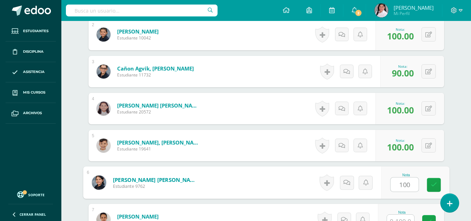
type input "100"
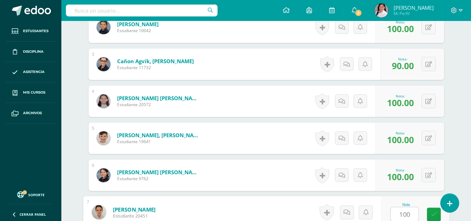
type input "100"
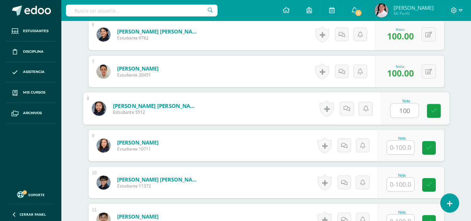
type input "100"
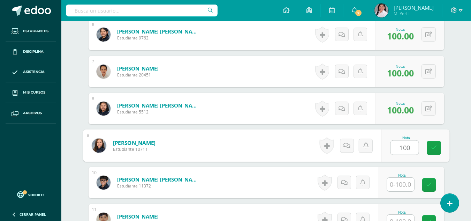
type input "100"
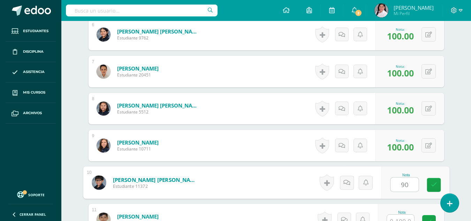
type input "90"
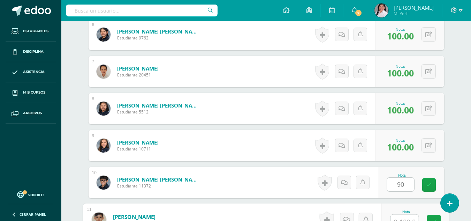
scroll to position [416, 0]
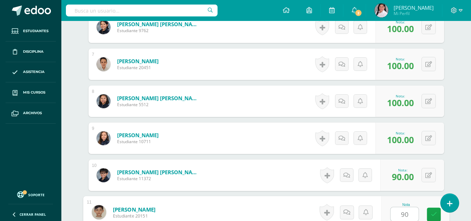
type input "90"
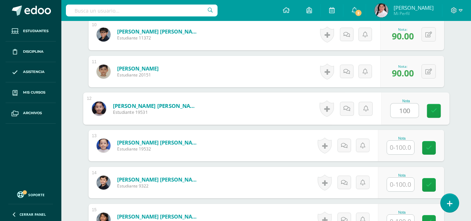
type input "100"
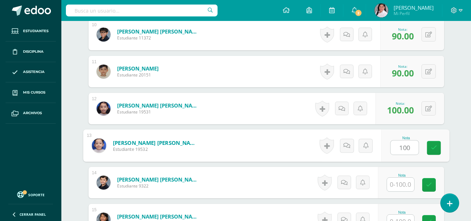
type input "100"
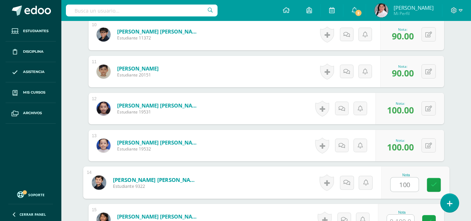
type input "100"
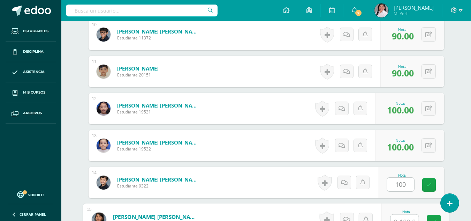
scroll to position [564, 0]
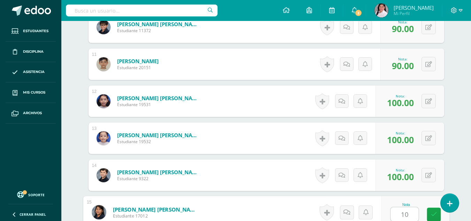
type input "100"
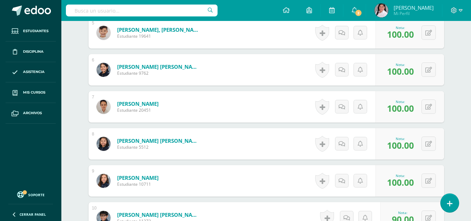
scroll to position [0, 0]
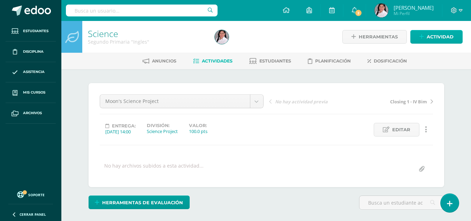
click at [443, 35] on span "Actividad" at bounding box center [440, 36] width 27 height 13
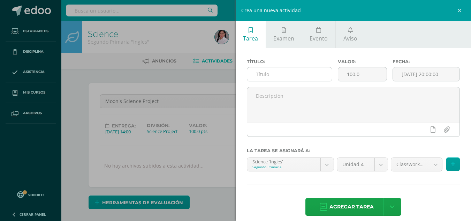
click at [309, 76] on input "text" at bounding box center [289, 74] width 85 height 14
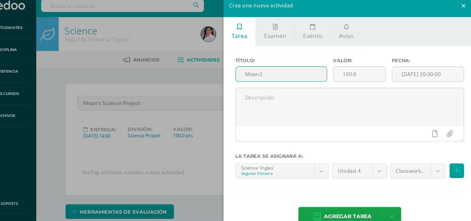
type input "Moon2"
click at [403, 34] on ul "Tarea Examen Evento Aviso" at bounding box center [354, 34] width 236 height 27
